Goal: Task Accomplishment & Management: Manage account settings

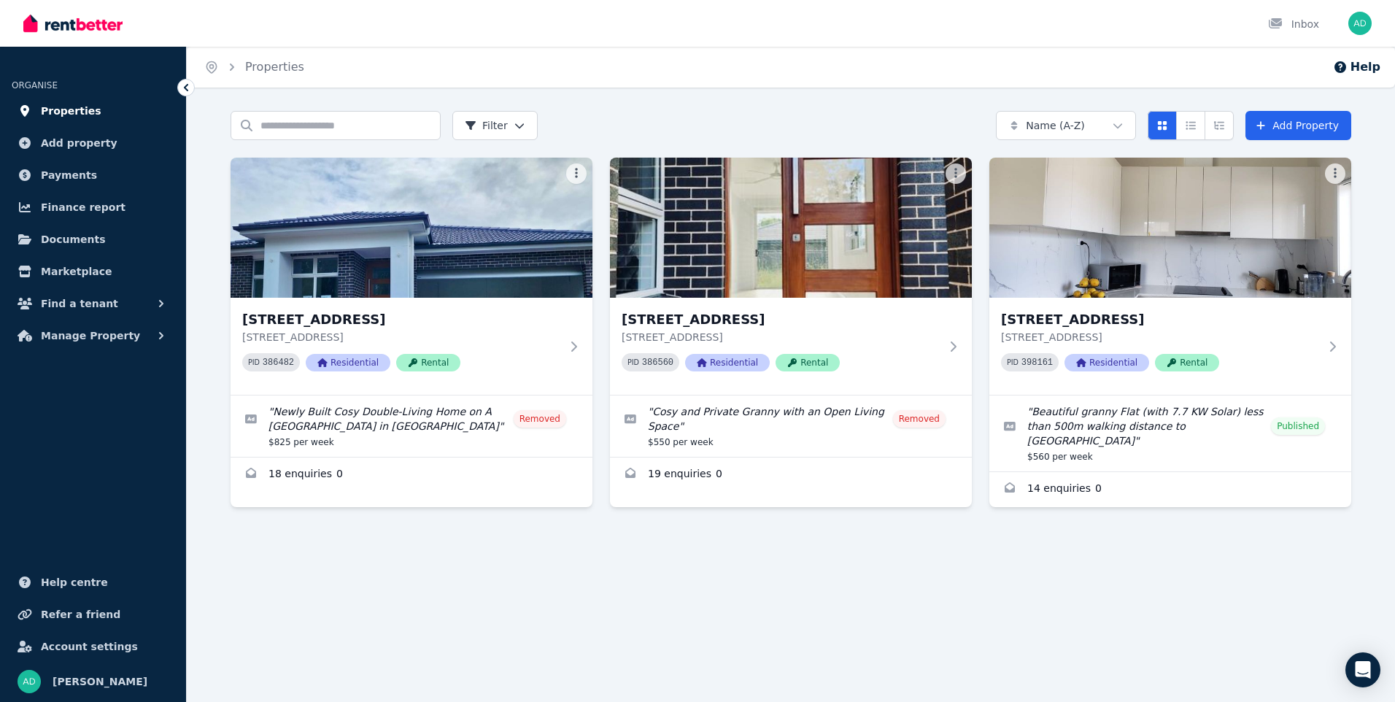
drag, startPoint x: 58, startPoint y: 114, endPoint x: 82, endPoint y: 112, distance: 24.1
click at [58, 114] on span "Properties" at bounding box center [71, 111] width 61 height 18
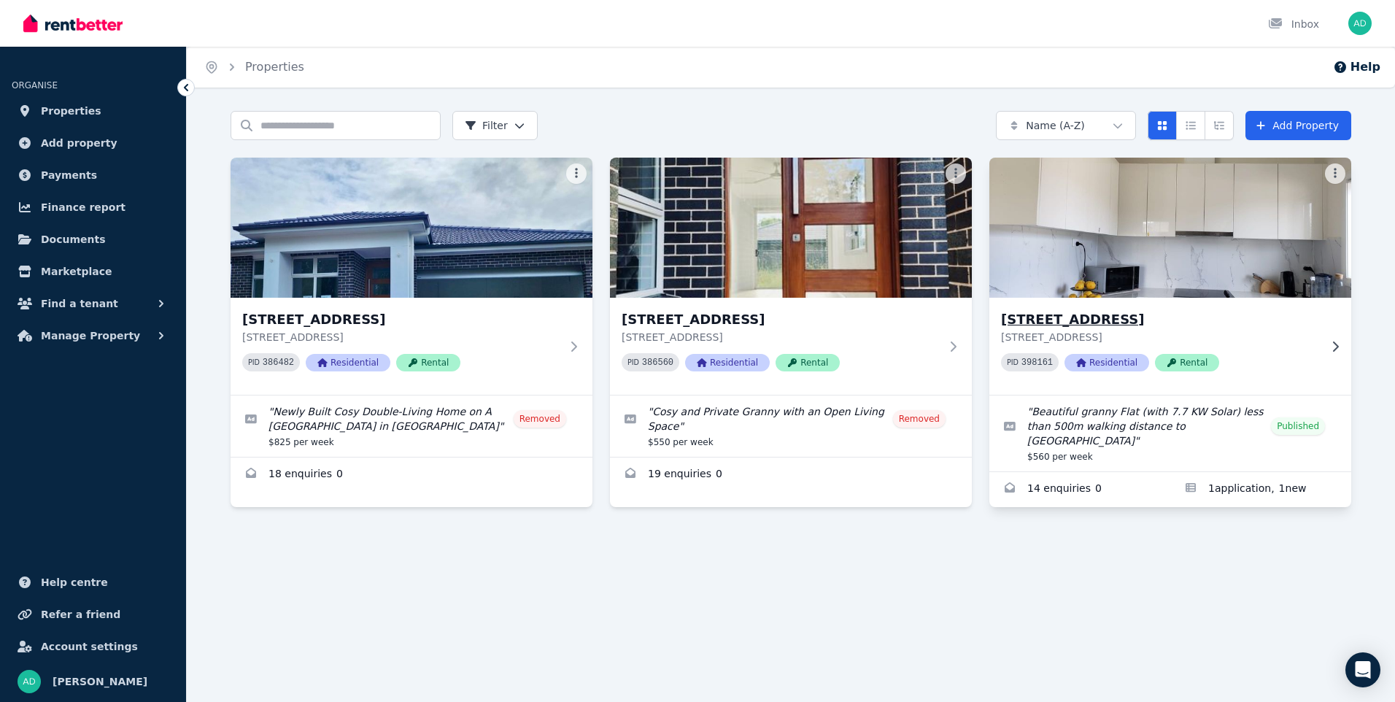
click at [1145, 314] on h3 "[STREET_ADDRESS]" at bounding box center [1160, 319] width 318 height 20
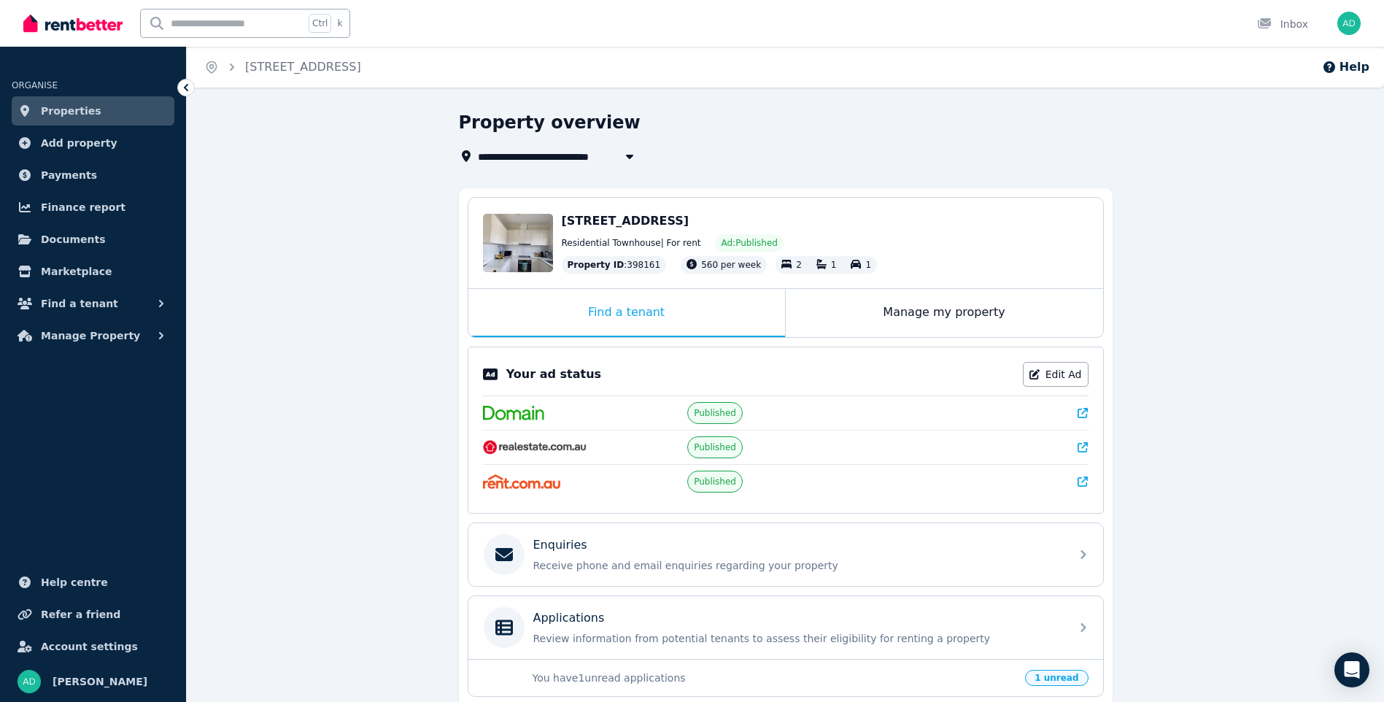
scroll to position [73, 0]
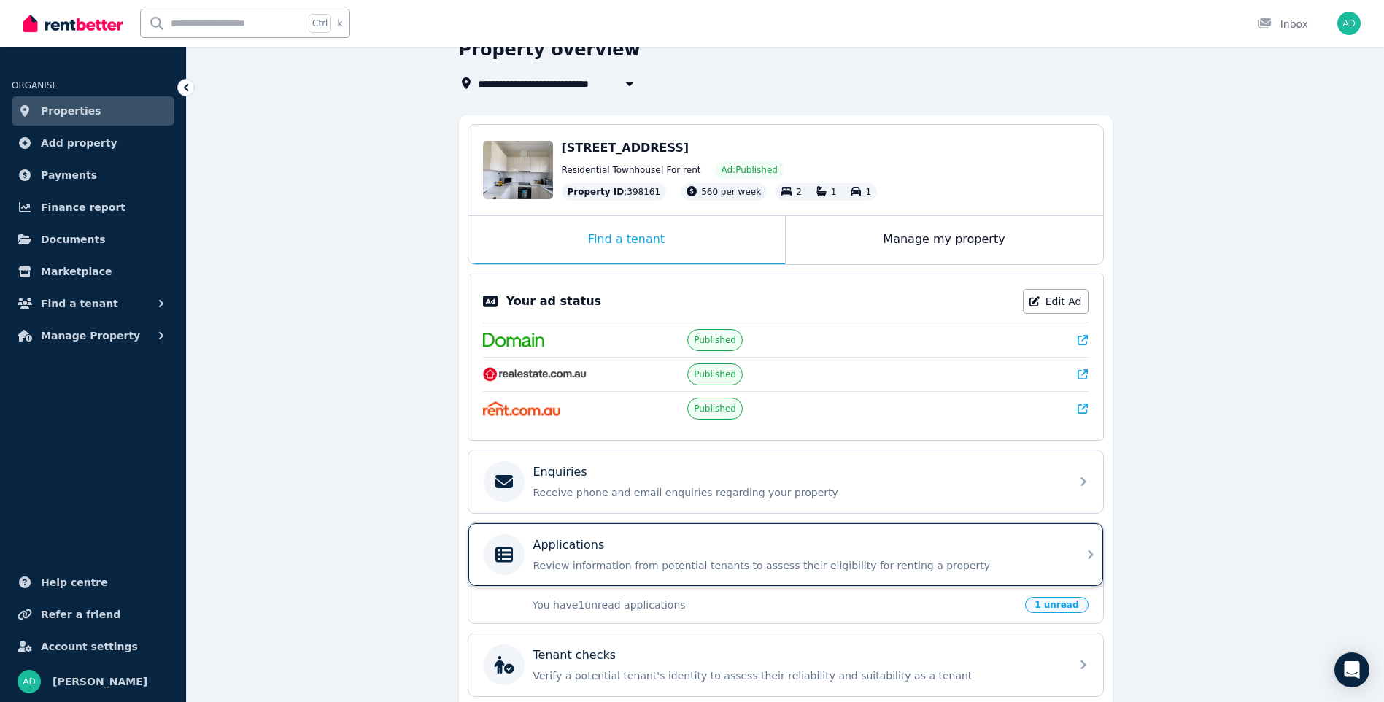
click at [654, 554] on div "Applications Review information from potential tenants to assess their eligibil…" at bounding box center [797, 554] width 528 height 36
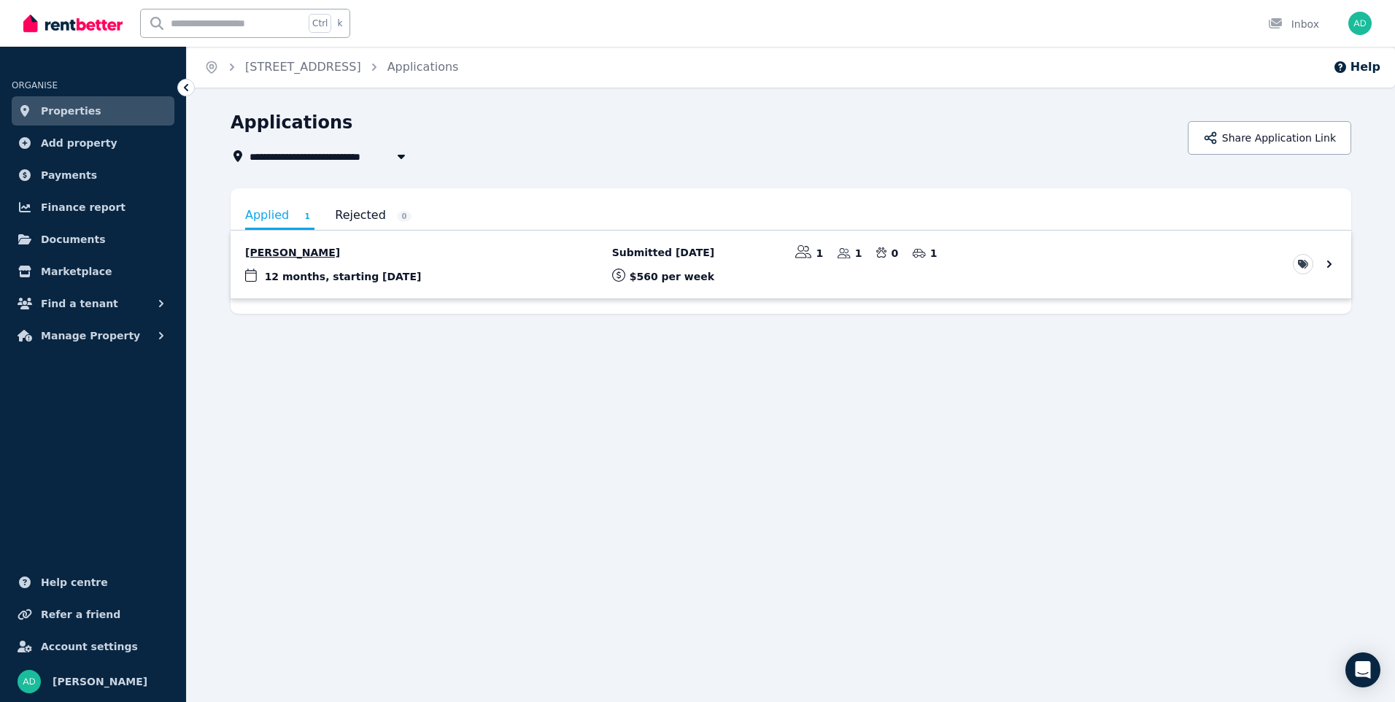
click at [316, 279] on link "View application: Willamena Hirini" at bounding box center [791, 265] width 1121 height 68
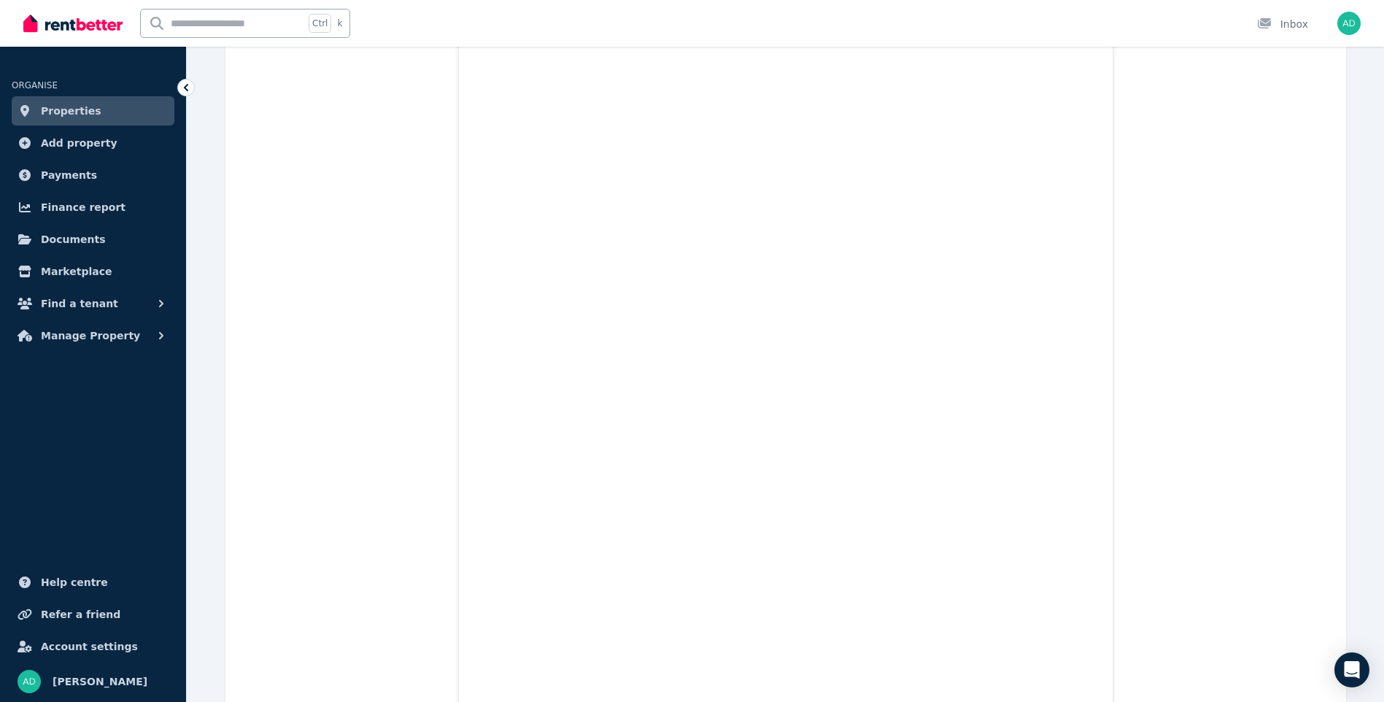
scroll to position [2243, 0]
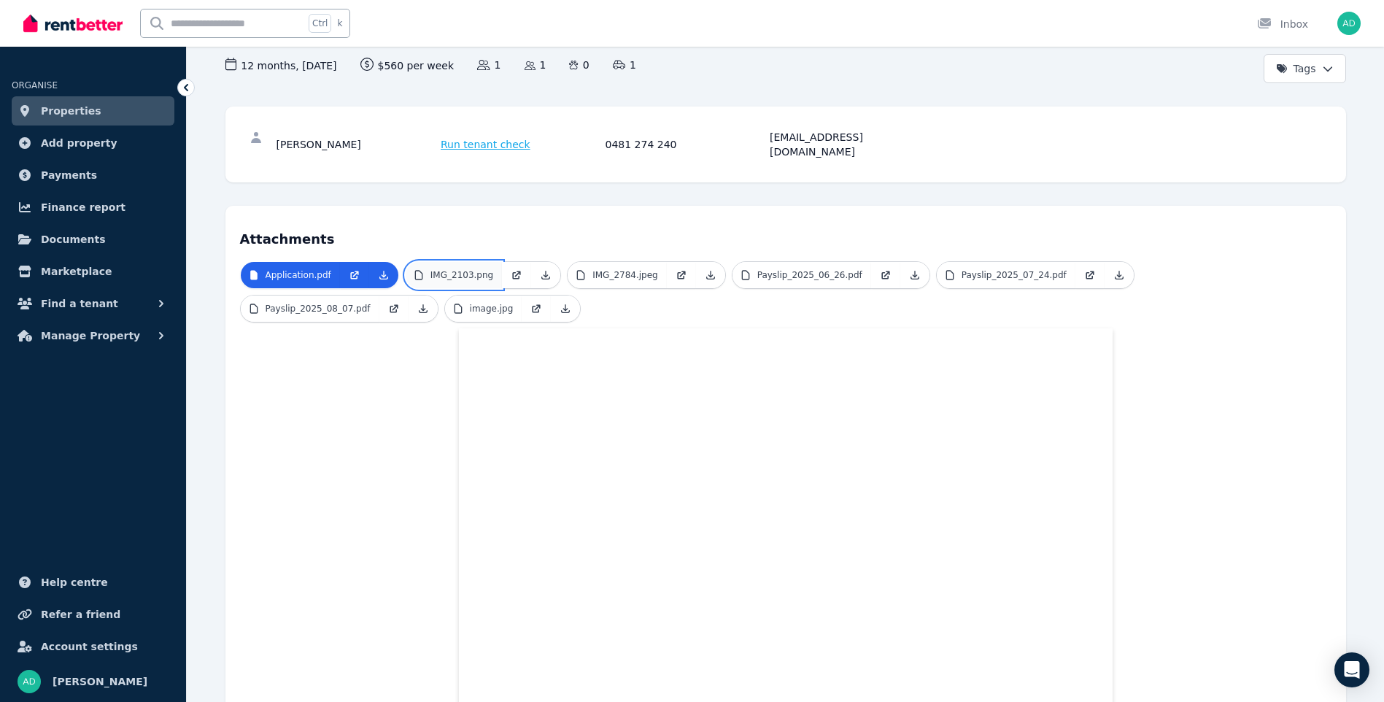
click at [465, 269] on p "IMG_2103.png" at bounding box center [461, 275] width 63 height 12
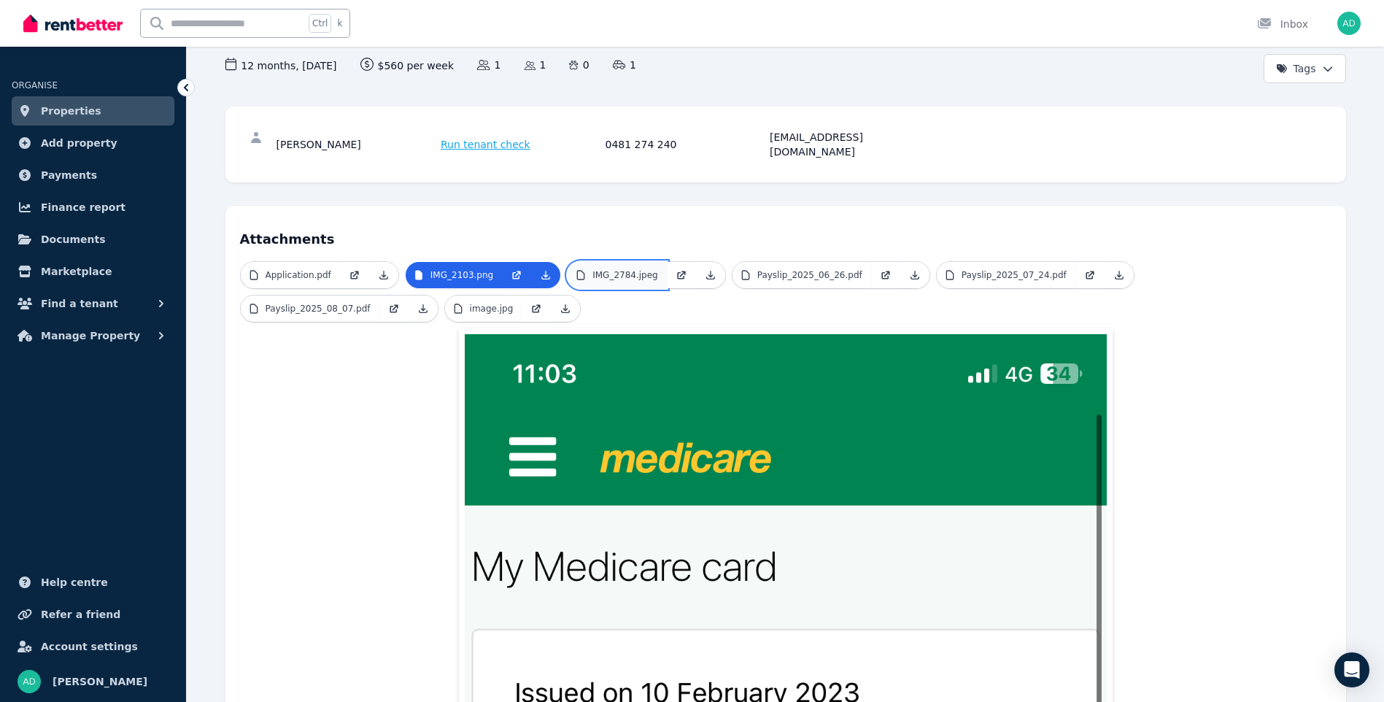
click at [601, 269] on p "IMG_2784.jpeg" at bounding box center [625, 275] width 66 height 12
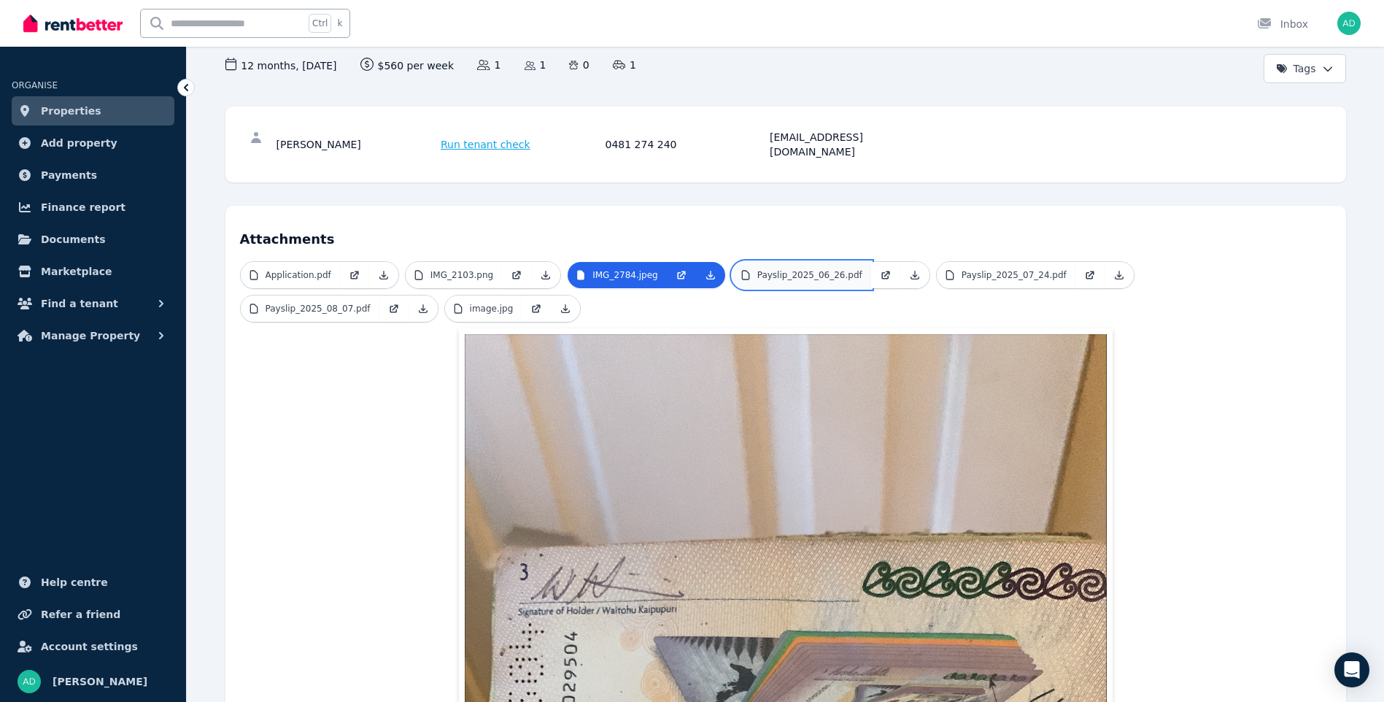
click at [774, 268] on link "Payslip_2025_06_26.pdf" at bounding box center [801, 275] width 139 height 26
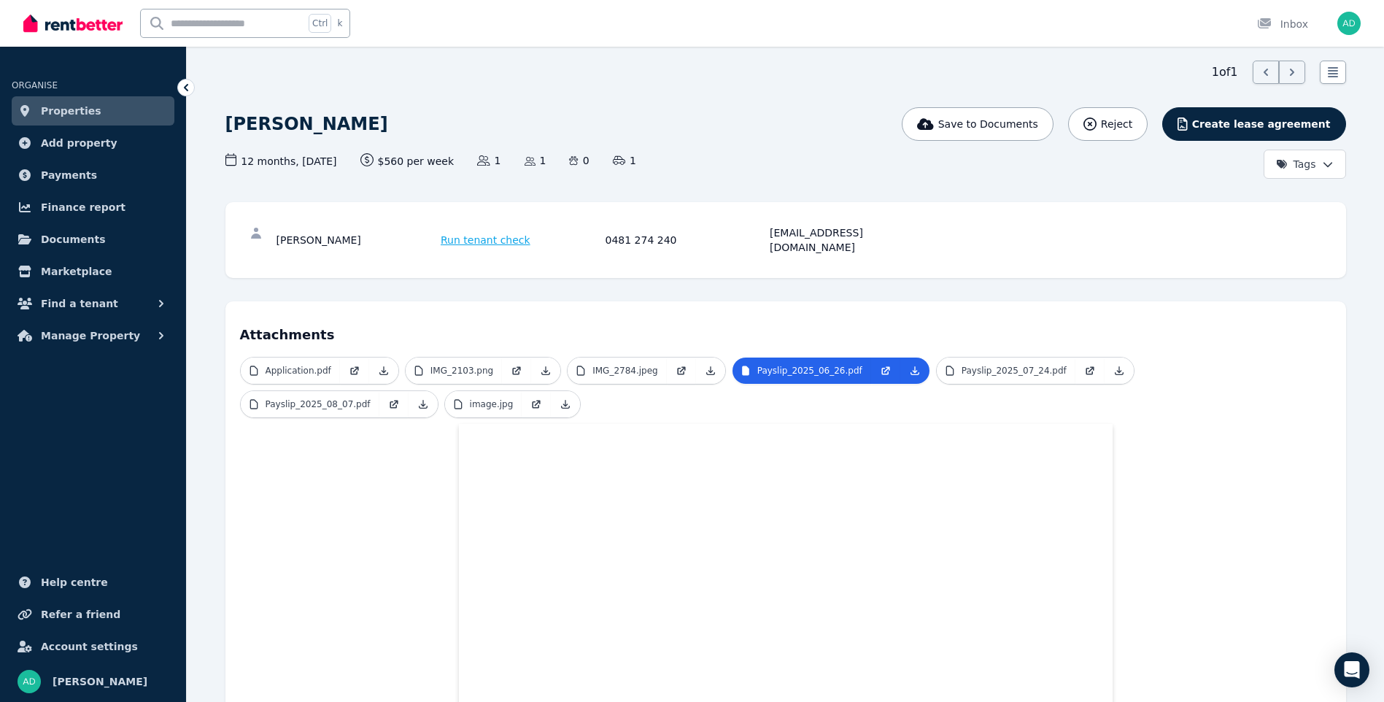
scroll to position [0, 0]
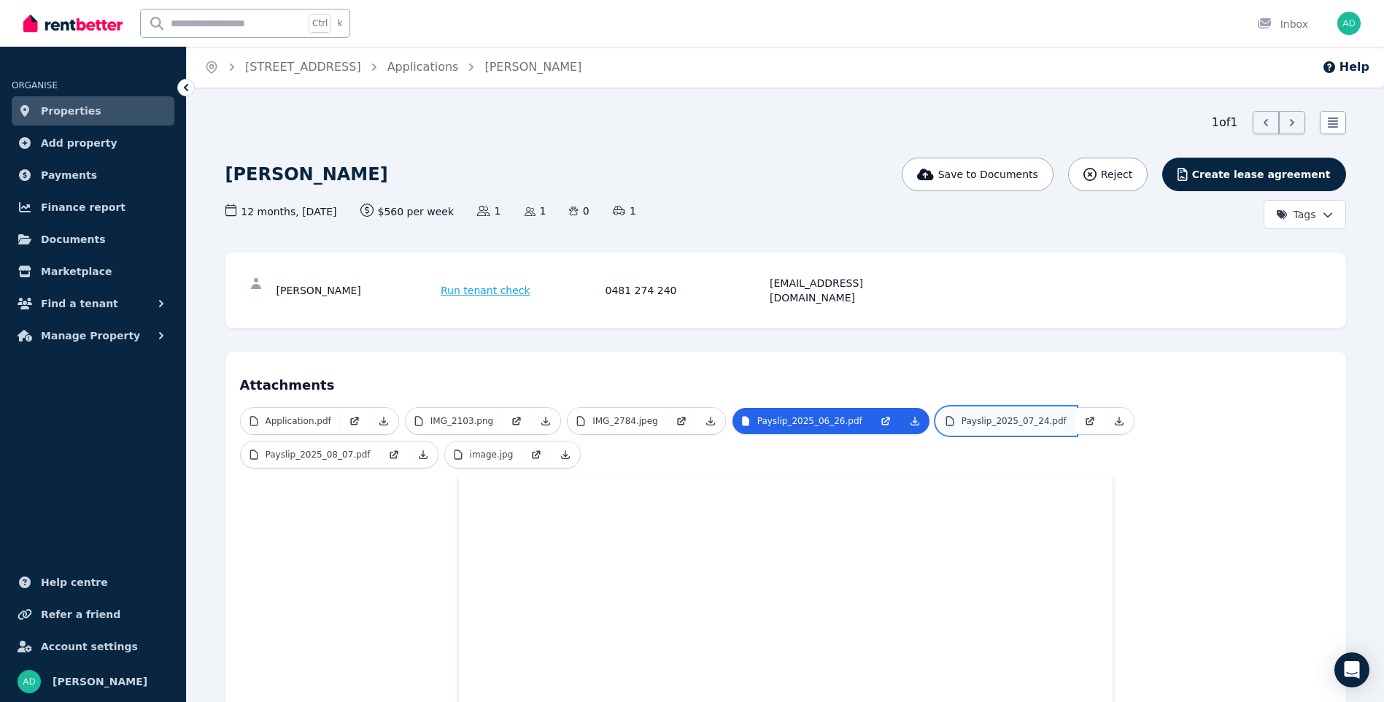
click at [990, 415] on p "Payslip_2025_07_24.pdf" at bounding box center [1014, 421] width 105 height 12
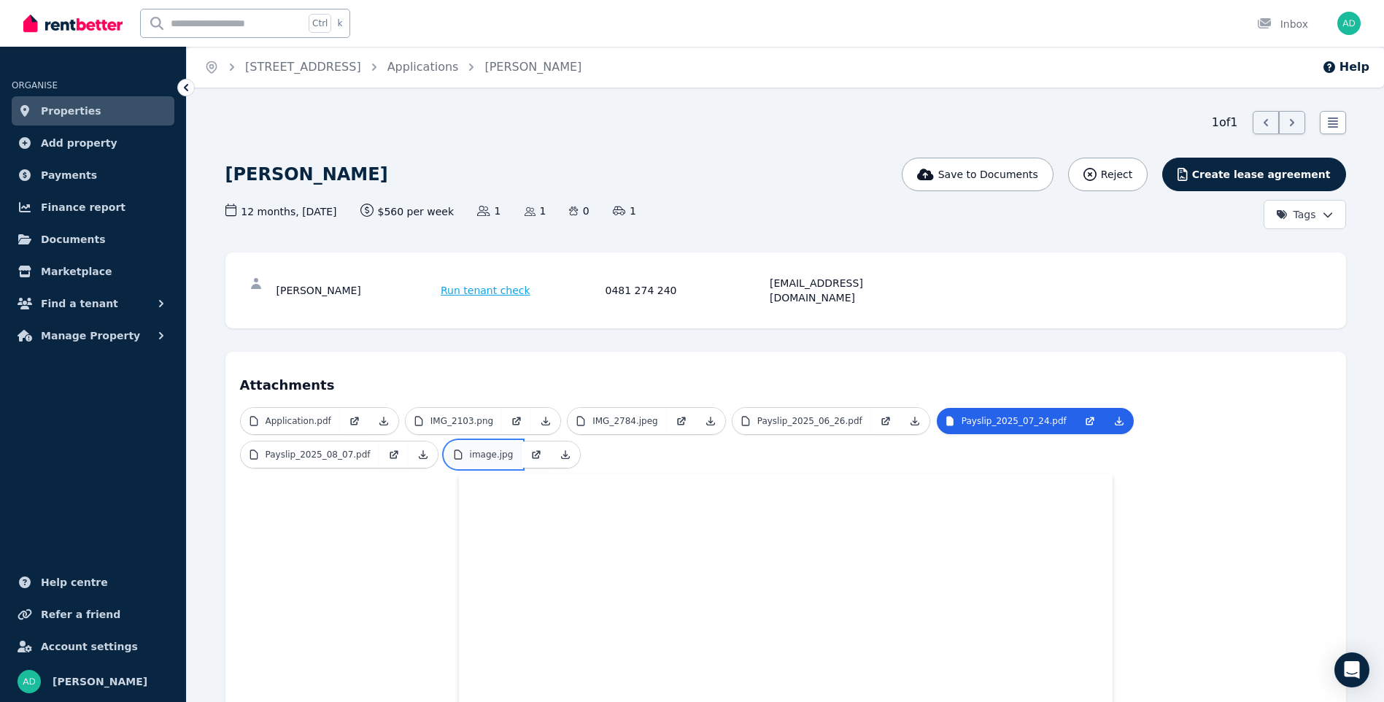
click at [470, 449] on p "image.jpg" at bounding box center [492, 455] width 44 height 12
